Goal: Find specific page/section: Find specific page/section

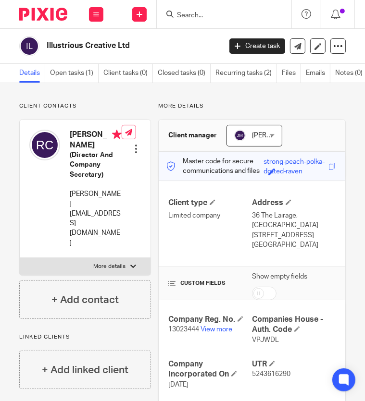
click at [215, 18] on input "Search" at bounding box center [219, 16] width 86 height 9
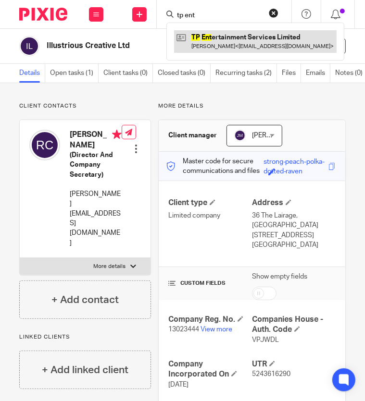
type input "tp ent"
click at [234, 44] on link at bounding box center [255, 41] width 162 height 22
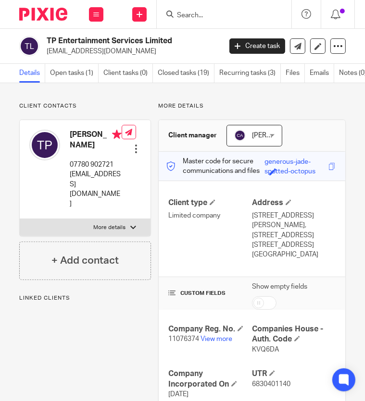
click at [213, 334] on p "11076374 View more" at bounding box center [210, 339] width 84 height 10
click at [211, 336] on link "View more" at bounding box center [216, 339] width 32 height 7
